Goal: Information Seeking & Learning: Learn about a topic

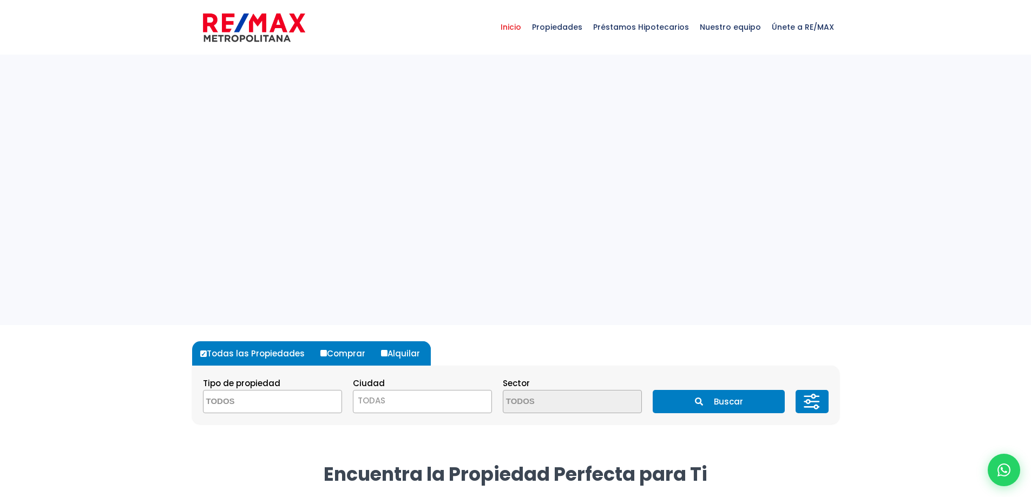
select select
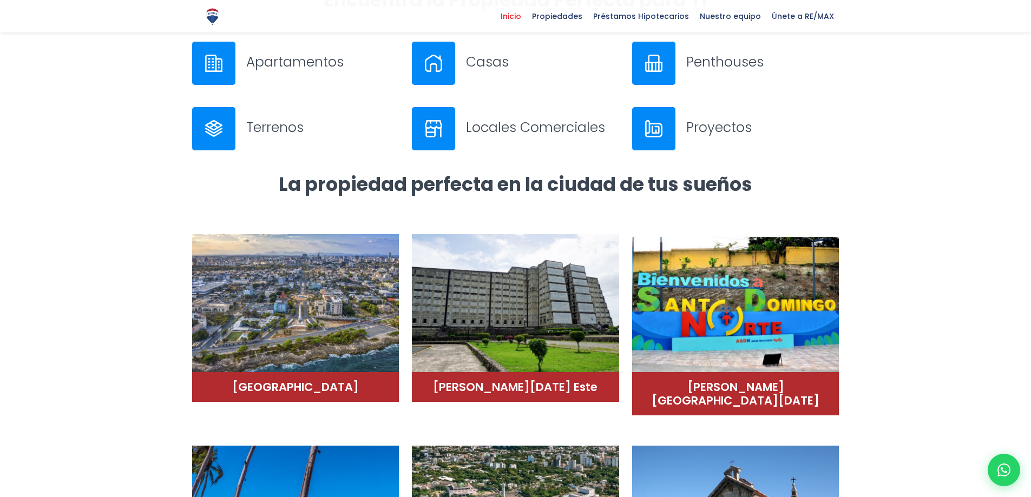
scroll to position [487, 0]
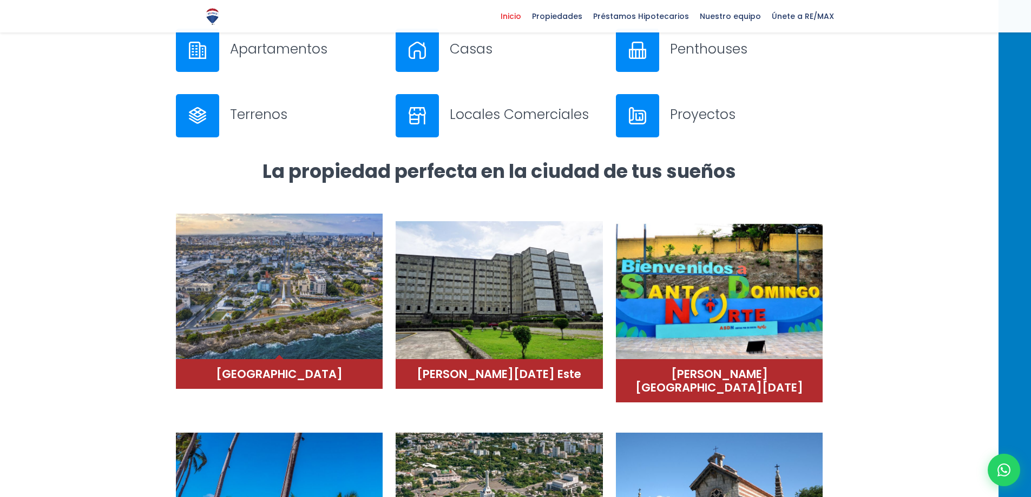
click at [266, 292] on img at bounding box center [279, 287] width 207 height 146
click at [327, 305] on img at bounding box center [279, 287] width 207 height 146
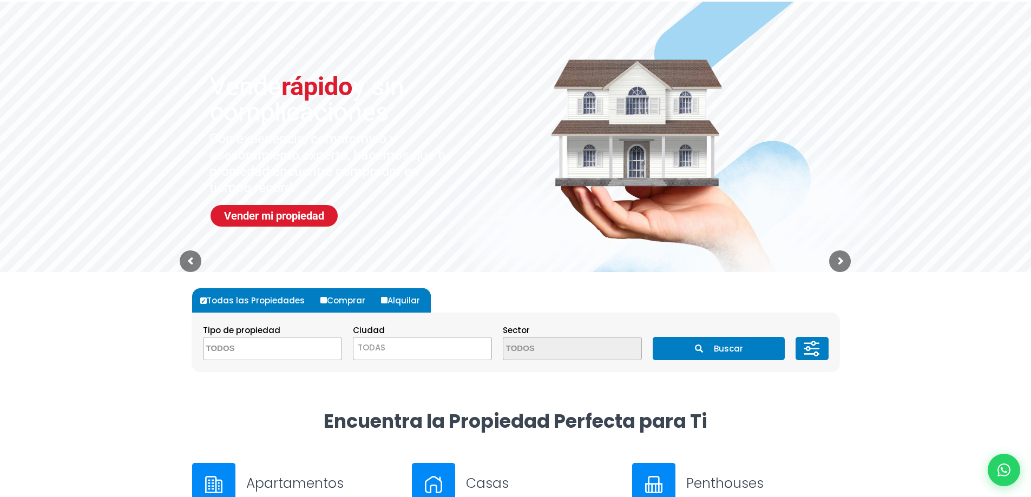
scroll to position [0, 0]
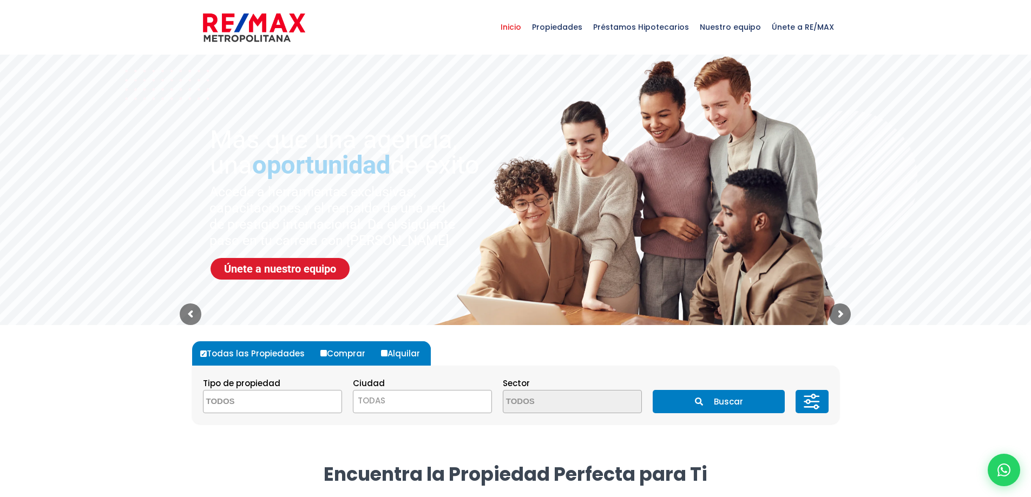
click at [269, 402] on textarea "Search" at bounding box center [255, 402] width 105 height 23
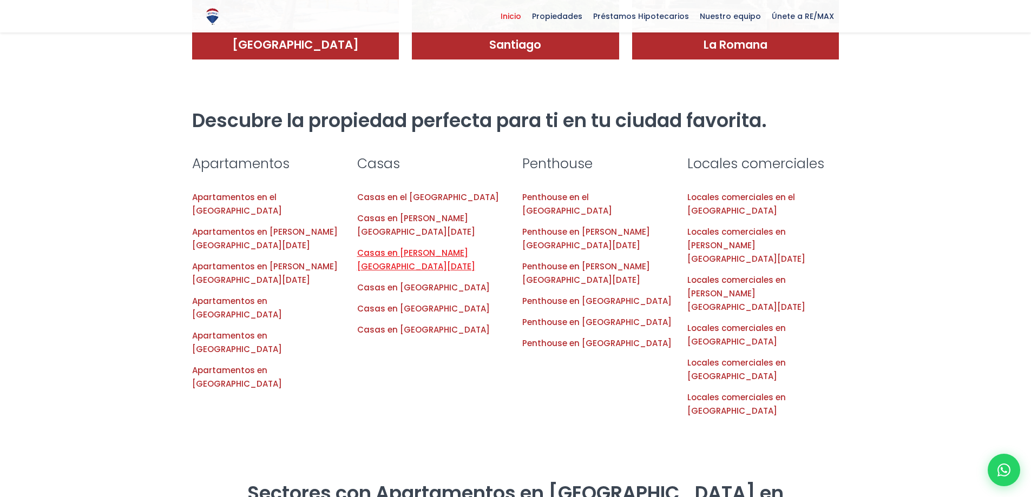
scroll to position [153, 0]
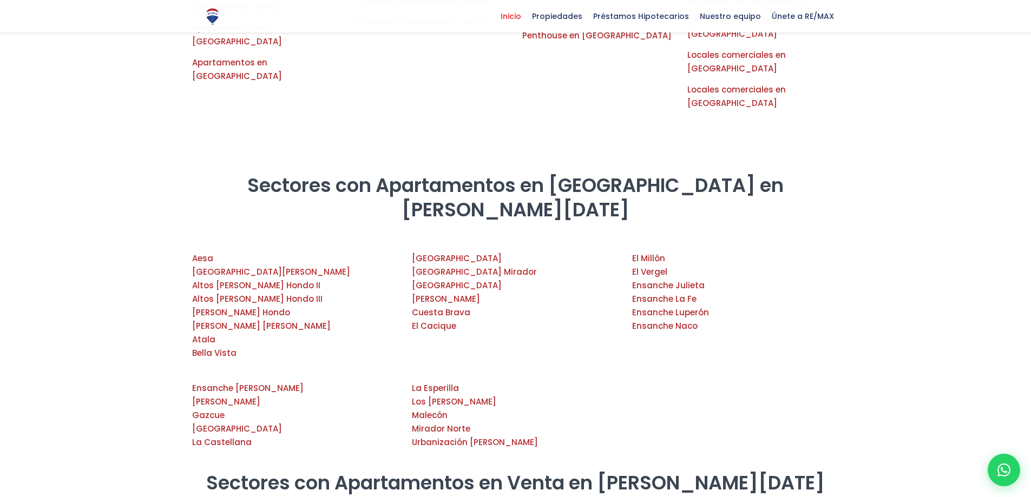
scroll to position [1451, 0]
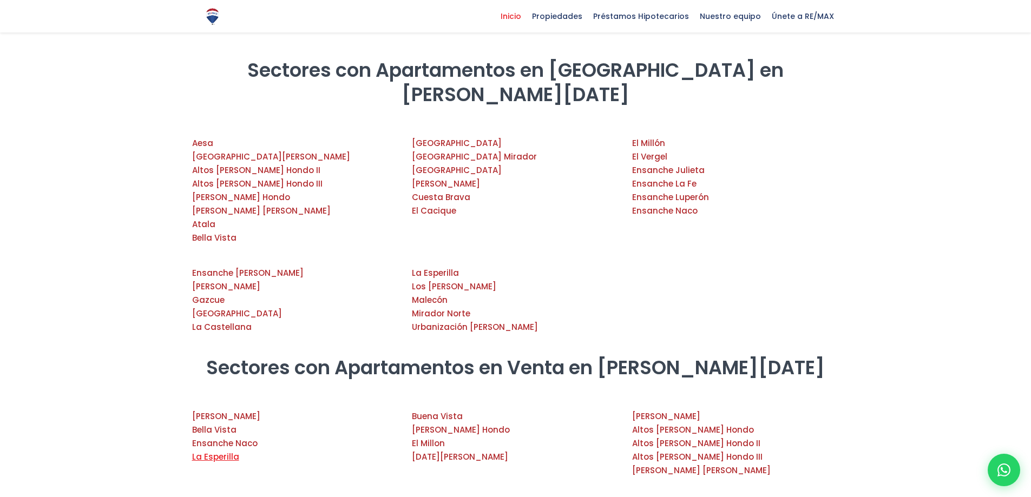
click at [207, 451] on link "La Esperilla" at bounding box center [215, 456] width 47 height 11
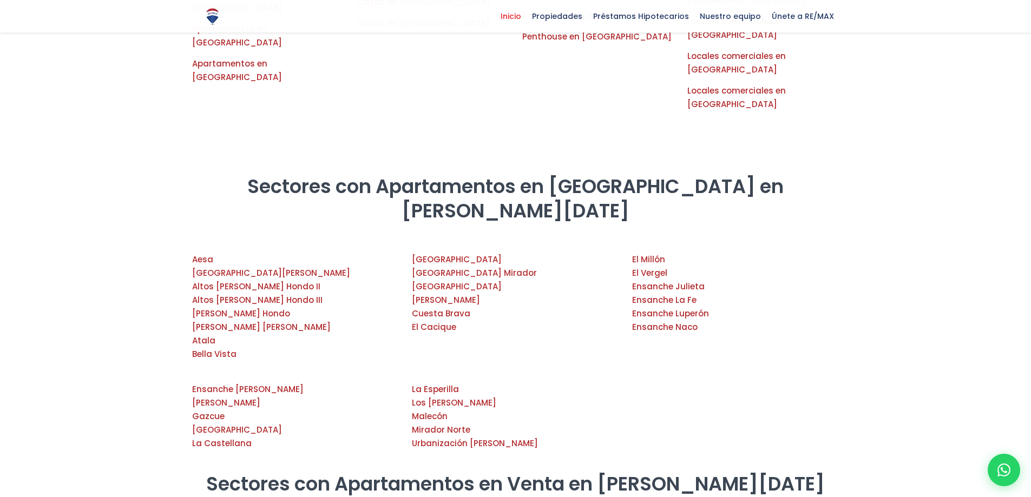
scroll to position [1289, 0]
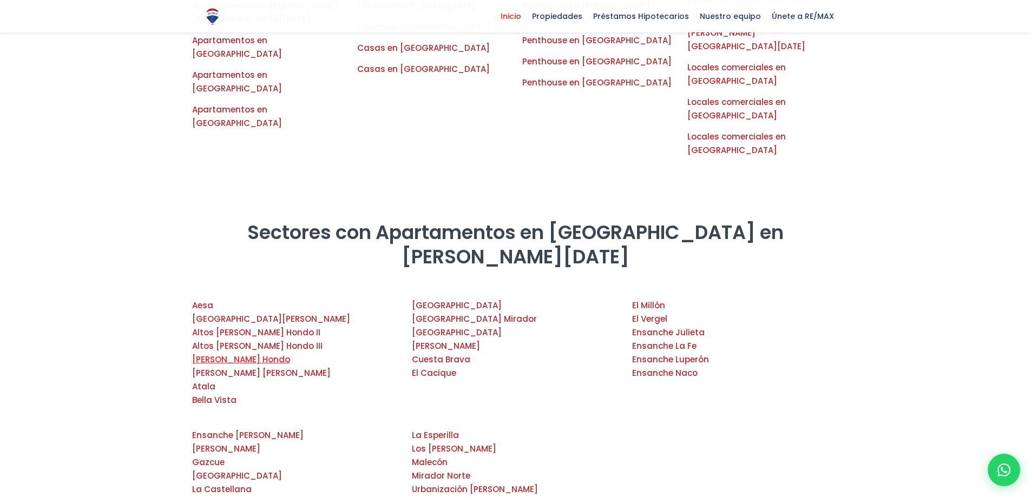
click at [219, 354] on link "Arroyo Hondo" at bounding box center [241, 359] width 98 height 11
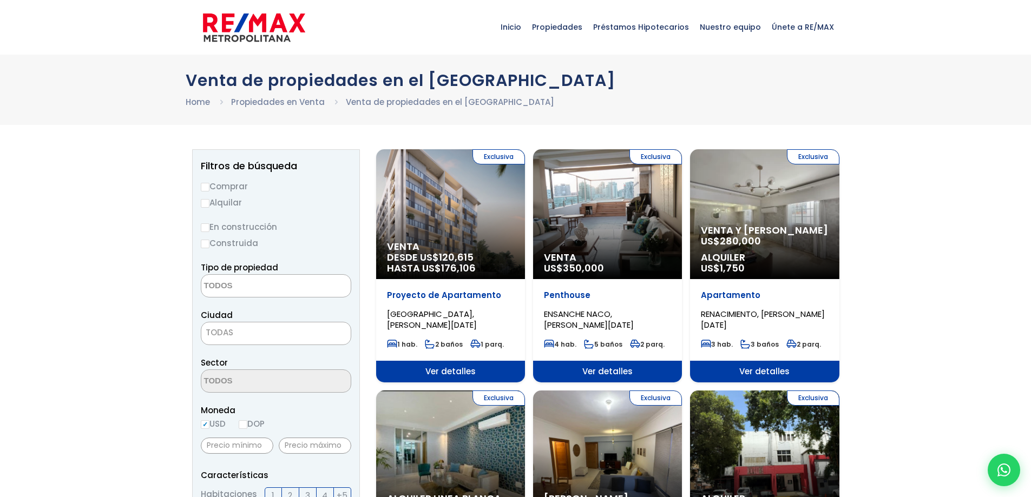
select select
click at [525, 279] on div "Exclusiva Alquiler Amueblado US$ 1,200" at bounding box center [450, 214] width 149 height 130
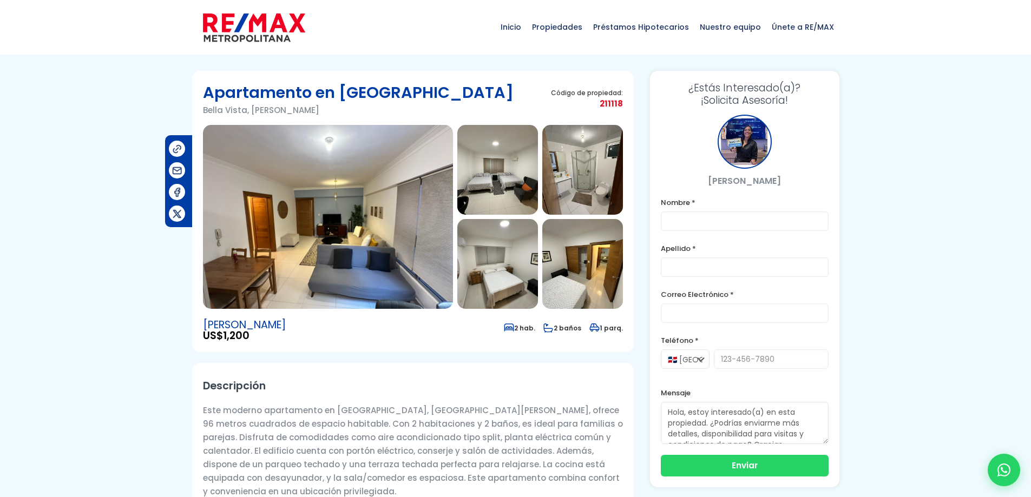
click at [913, 192] on div at bounding box center [515, 434] width 1031 height 726
click at [555, 22] on span "Propiedades" at bounding box center [557, 27] width 61 height 32
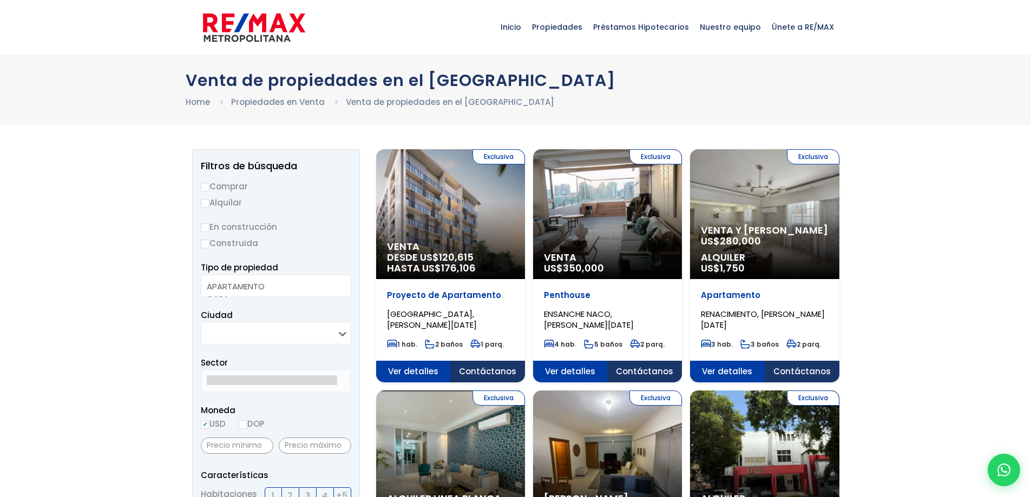
select select
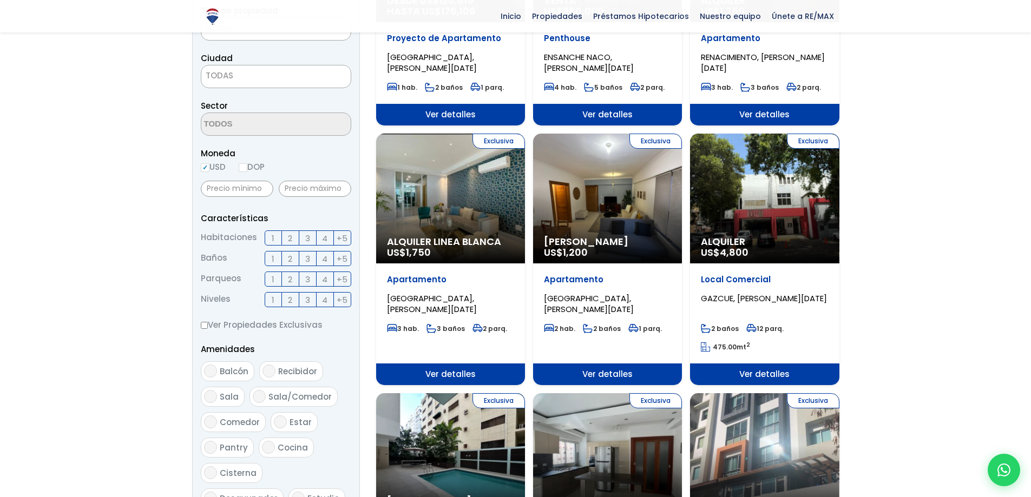
scroll to position [271, 0]
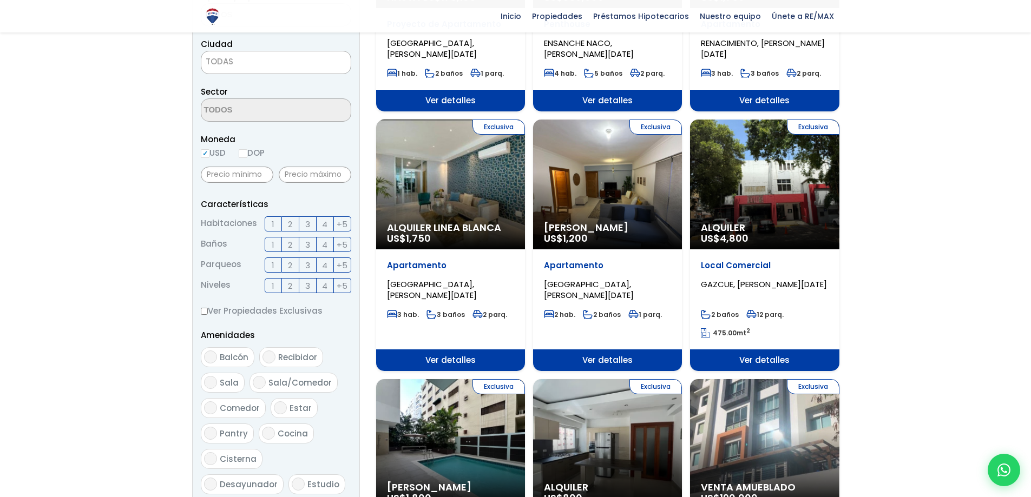
click at [525, 111] on span "Ver detalles" at bounding box center [450, 101] width 149 height 22
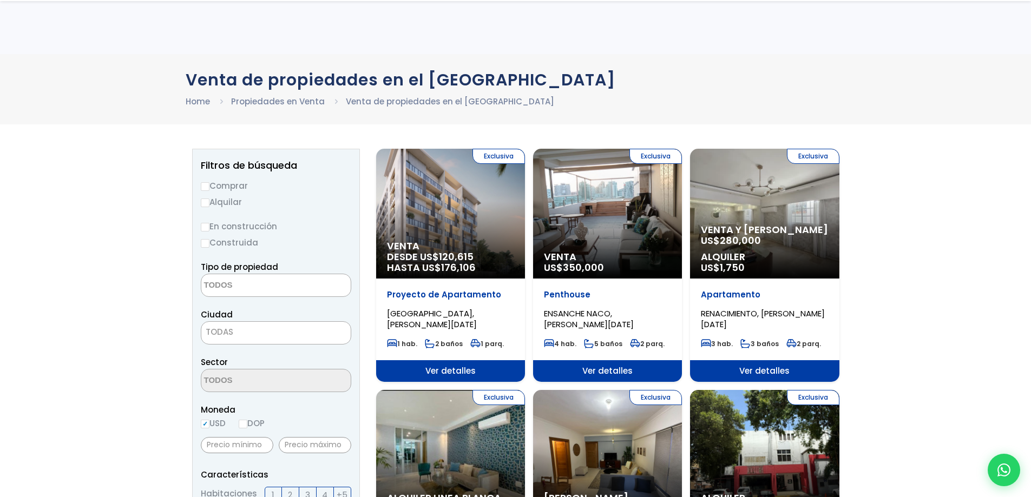
select select
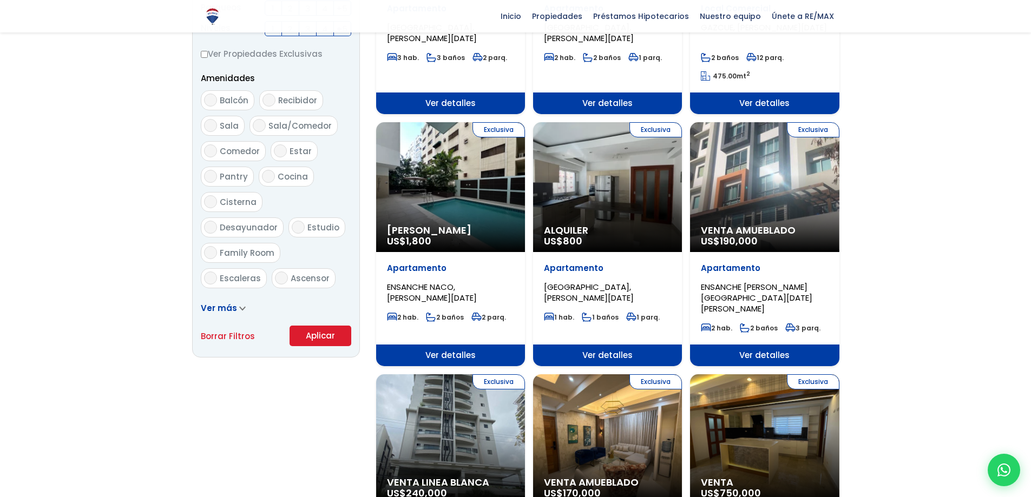
scroll to position [541, 0]
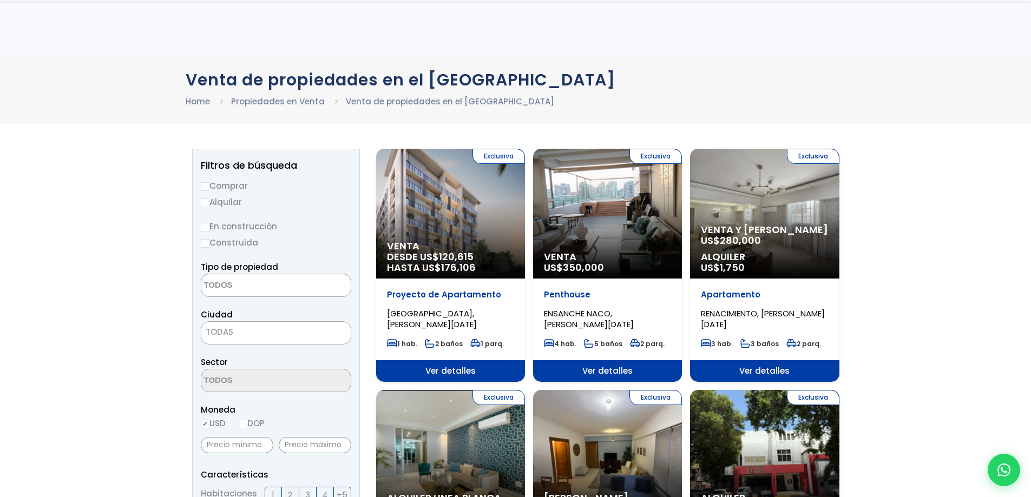
select select
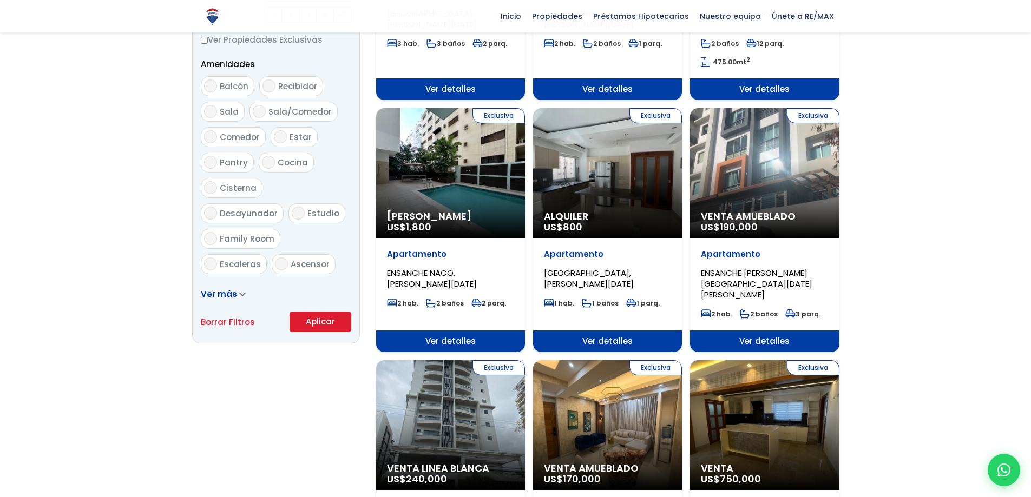
scroll to position [541, 0]
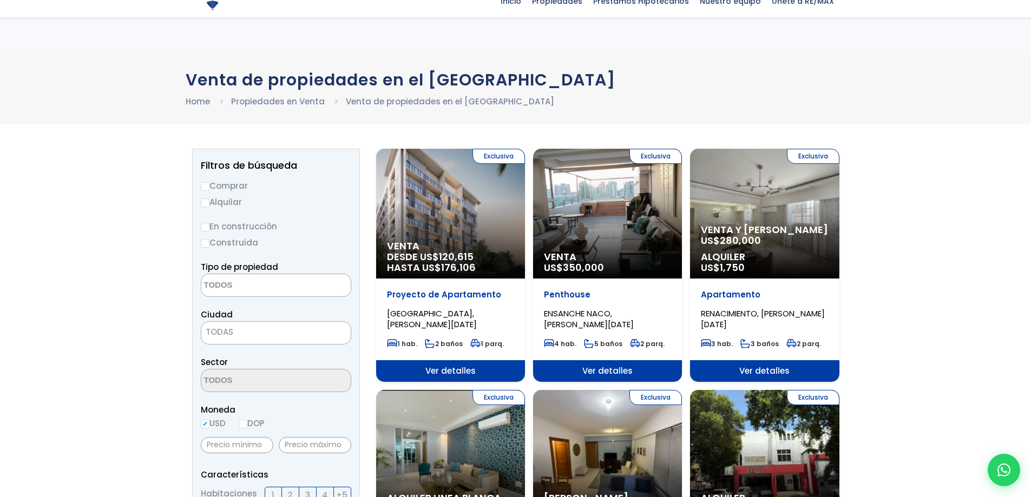
select select
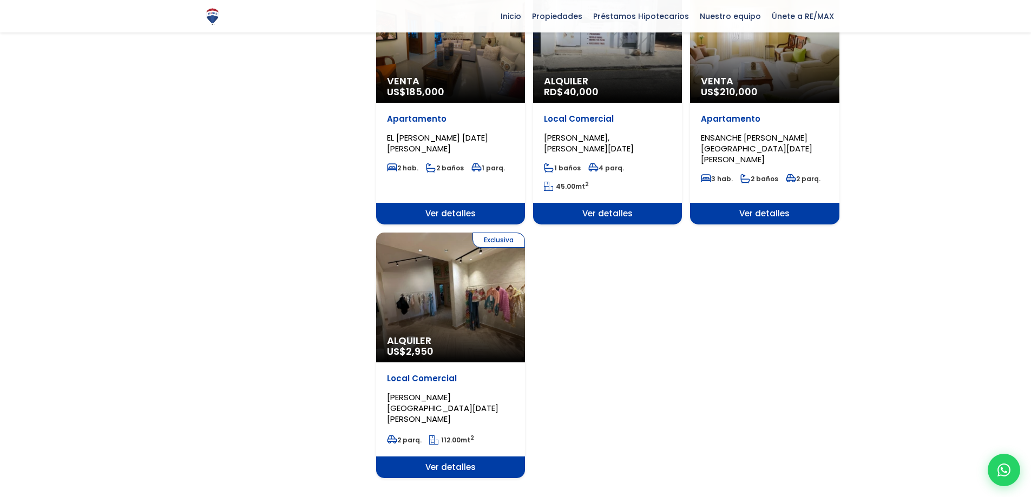
scroll to position [1191, 0]
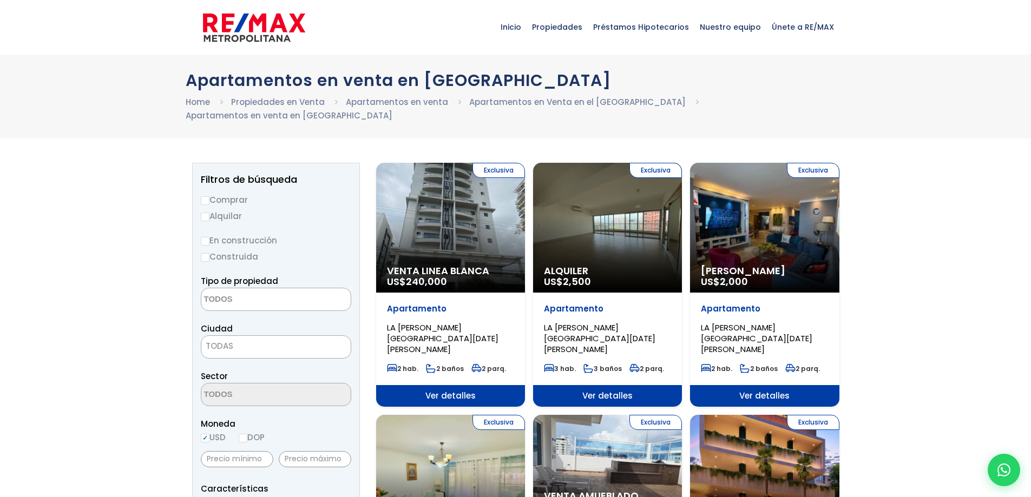
select select
click at [525, 385] on span "Ver detalles" at bounding box center [450, 396] width 149 height 22
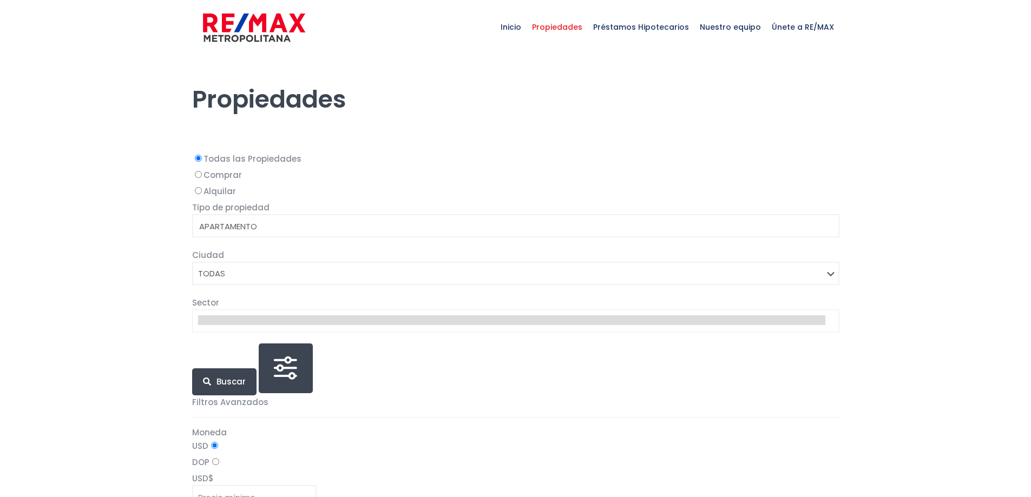
select select
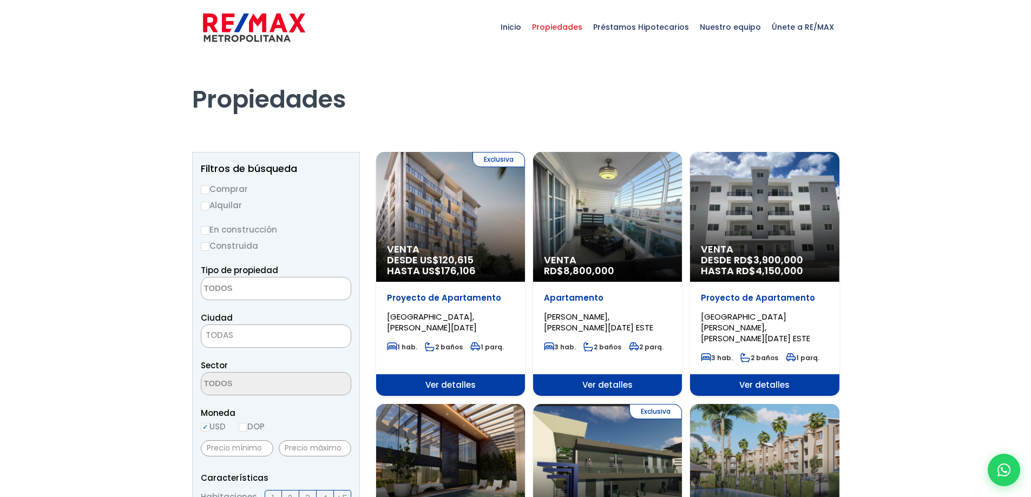
click at [525, 376] on span "Ver detalles" at bounding box center [450, 385] width 149 height 22
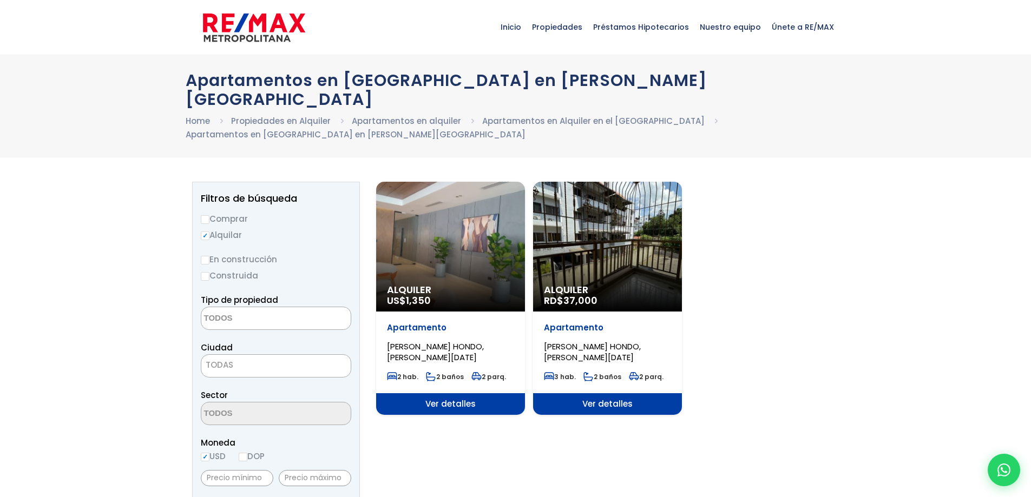
select select
click at [477, 393] on span "Ver detalles" at bounding box center [450, 404] width 149 height 22
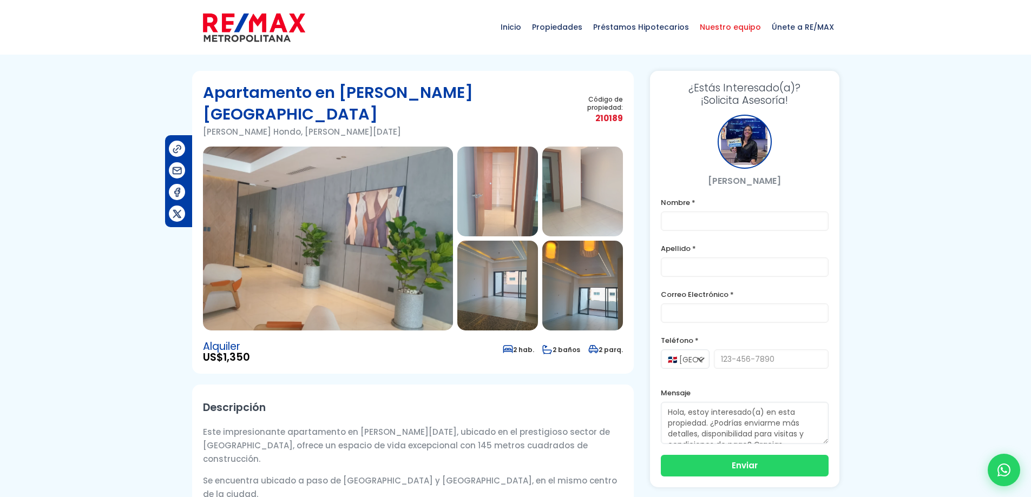
click at [711, 22] on span "Nuestro equipo" at bounding box center [730, 27] width 72 height 32
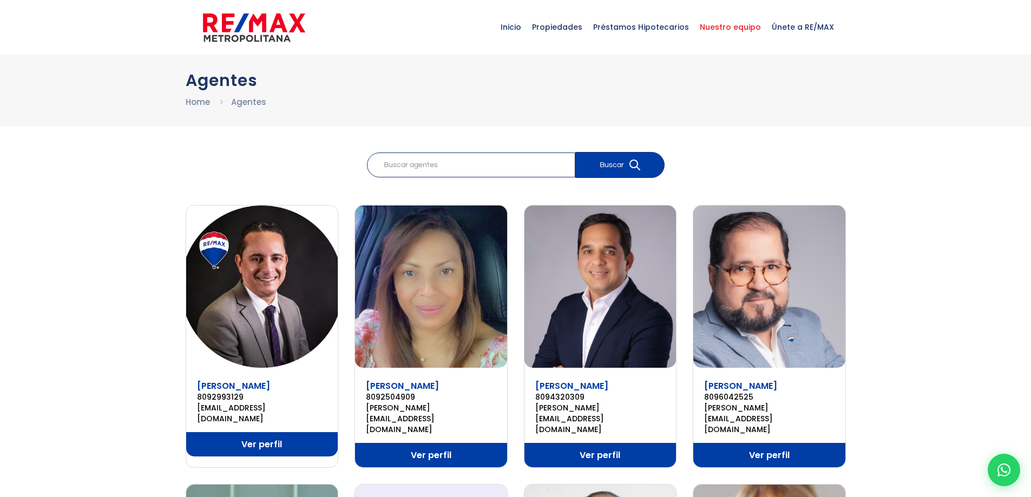
click at [619, 443] on link "Ver perfil" at bounding box center [600, 455] width 152 height 24
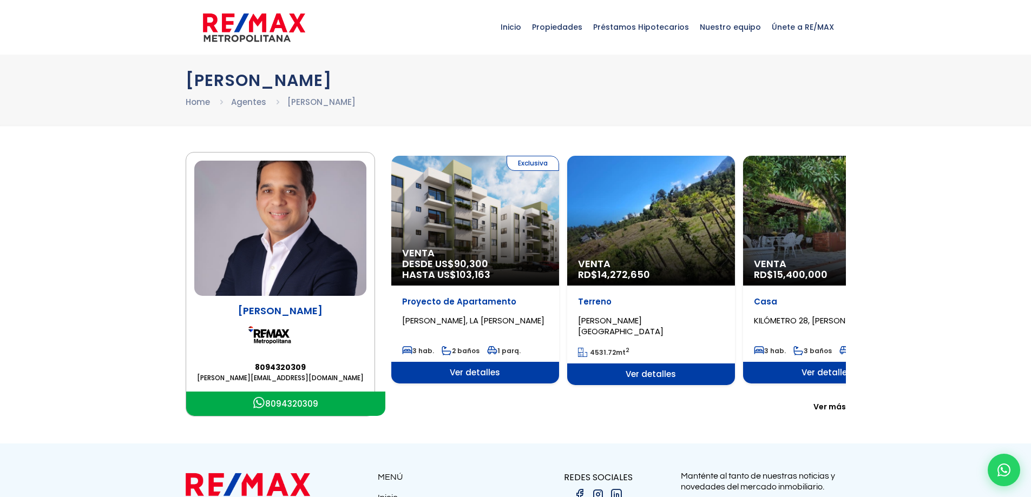
click at [634, 383] on span "Ver detalles" at bounding box center [651, 375] width 168 height 22
click at [208, 103] on link "Home" at bounding box center [198, 101] width 24 height 11
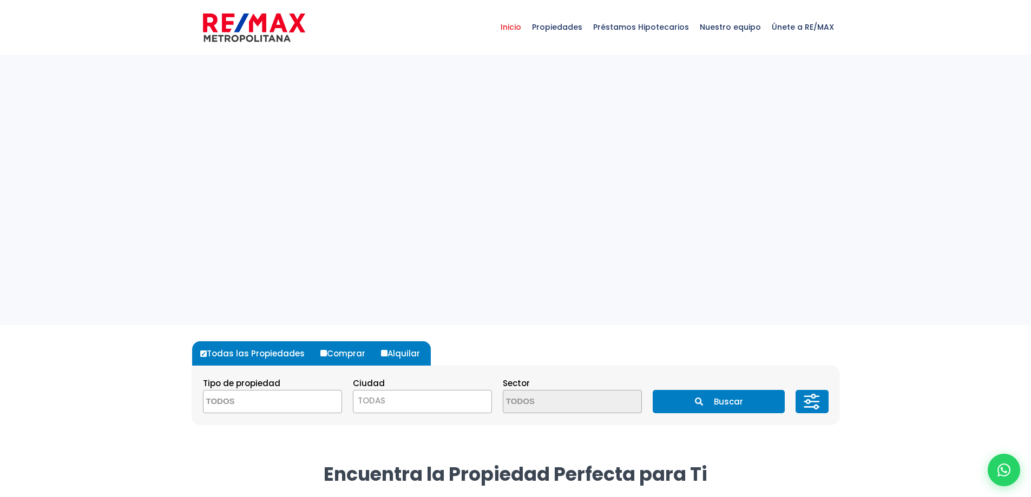
select select
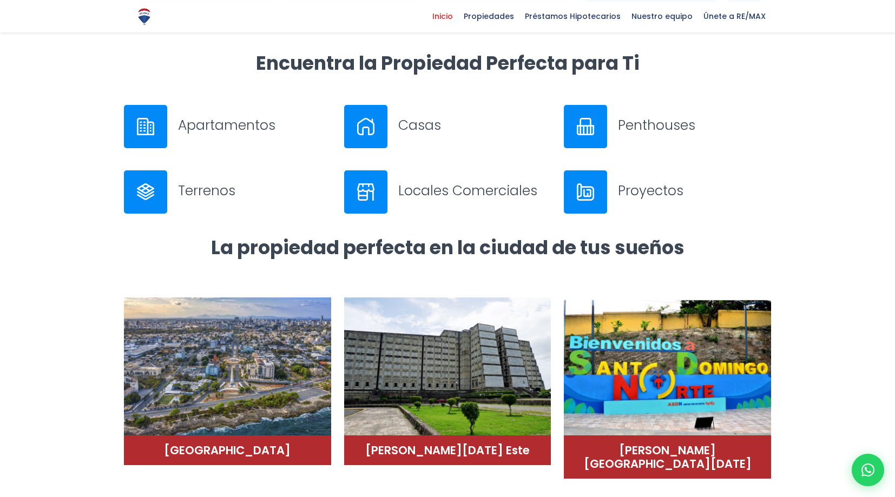
scroll to position [433, 0]
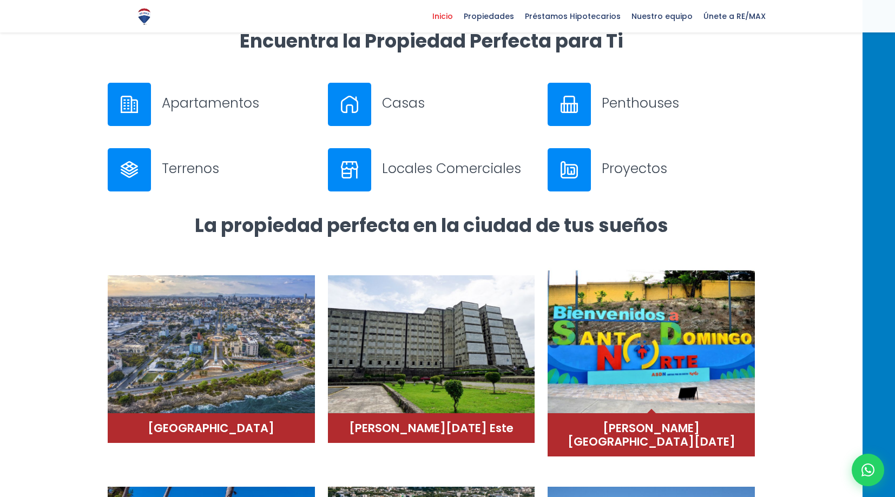
click at [664, 332] on img at bounding box center [651, 341] width 207 height 146
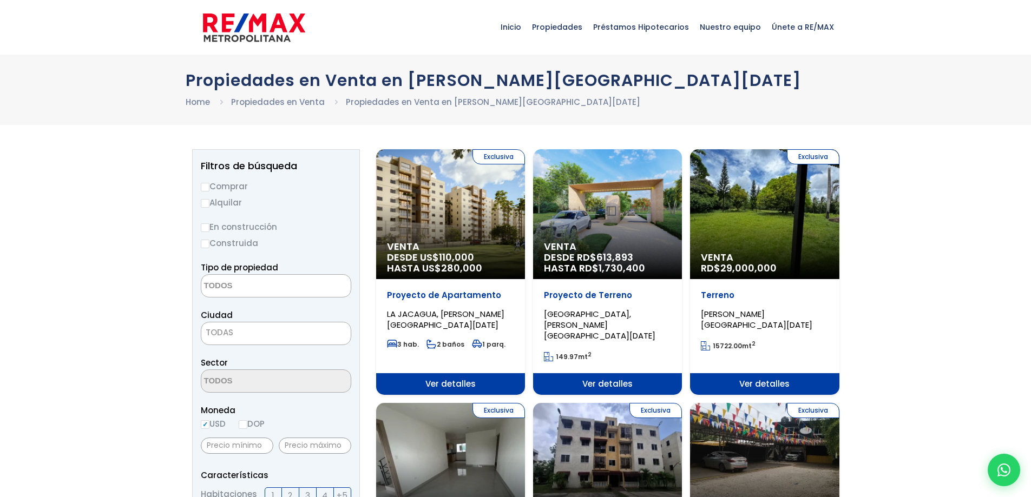
select select
